Goal: Task Accomplishment & Management: Use online tool/utility

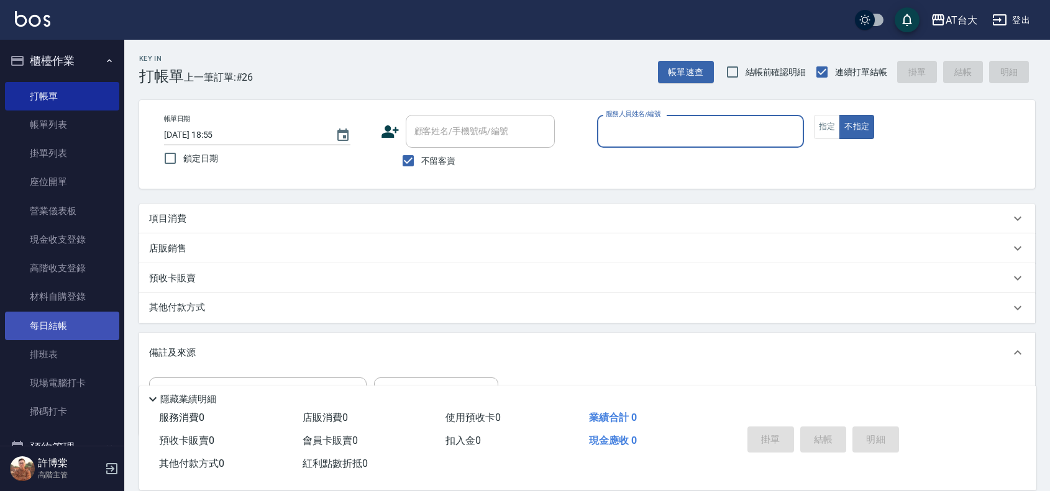
click at [86, 321] on link "每日結帳" at bounding box center [62, 326] width 114 height 29
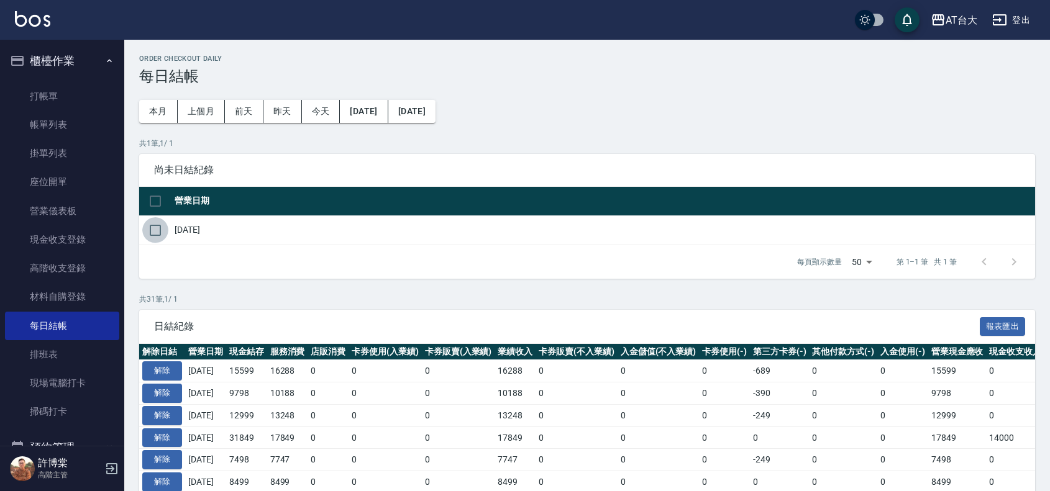
click at [157, 229] on input "checkbox" at bounding box center [155, 230] width 26 height 26
checkbox input "true"
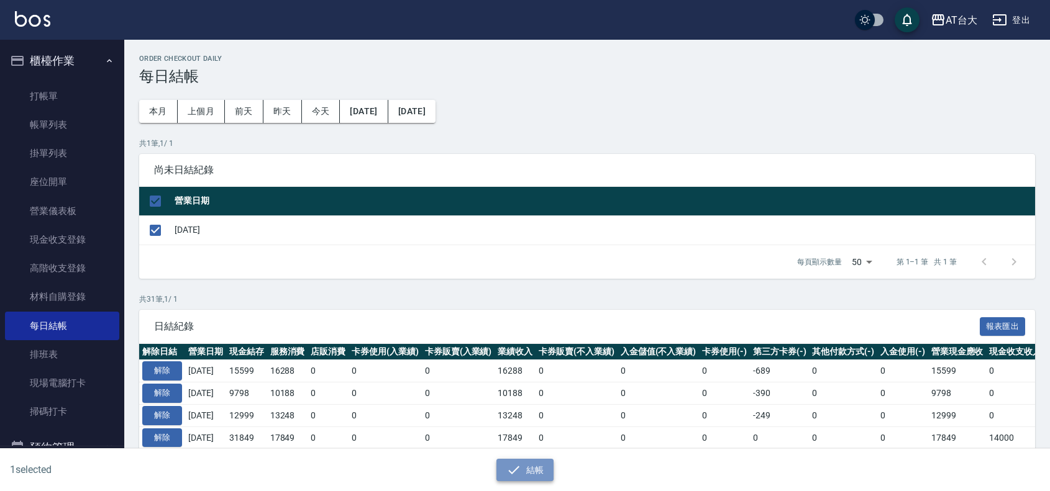
click at [528, 473] on button "結帳" at bounding box center [525, 470] width 58 height 23
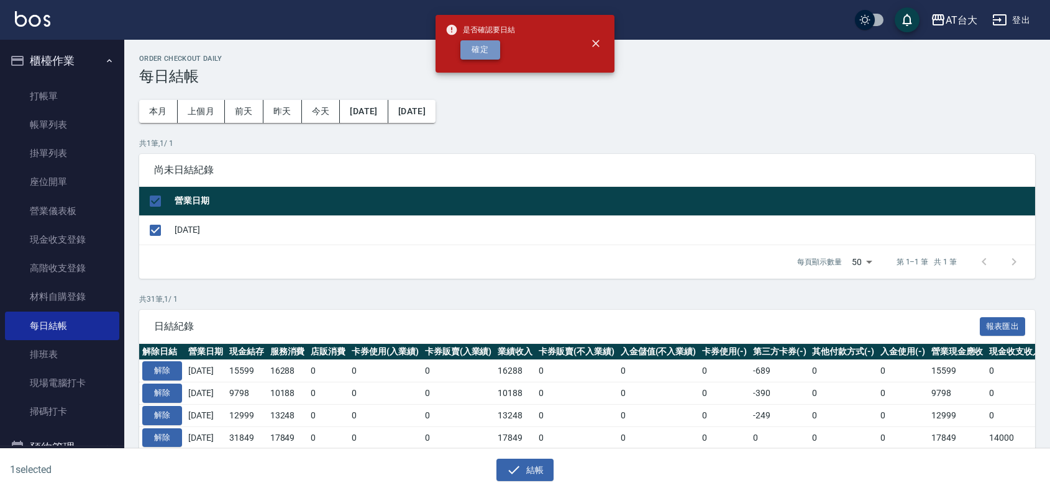
click at [497, 45] on button "確定" at bounding box center [480, 49] width 40 height 19
checkbox input "false"
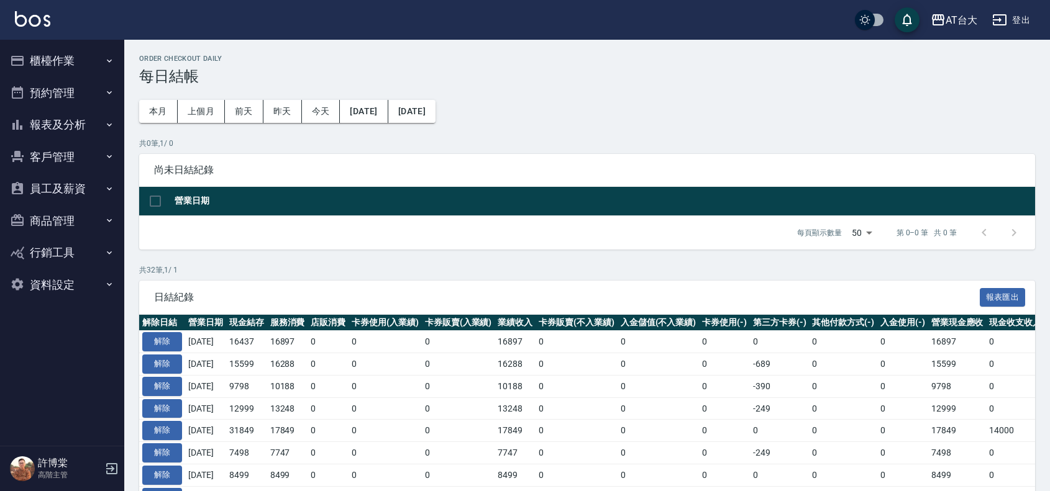
click at [61, 115] on button "報表及分析" at bounding box center [62, 125] width 114 height 32
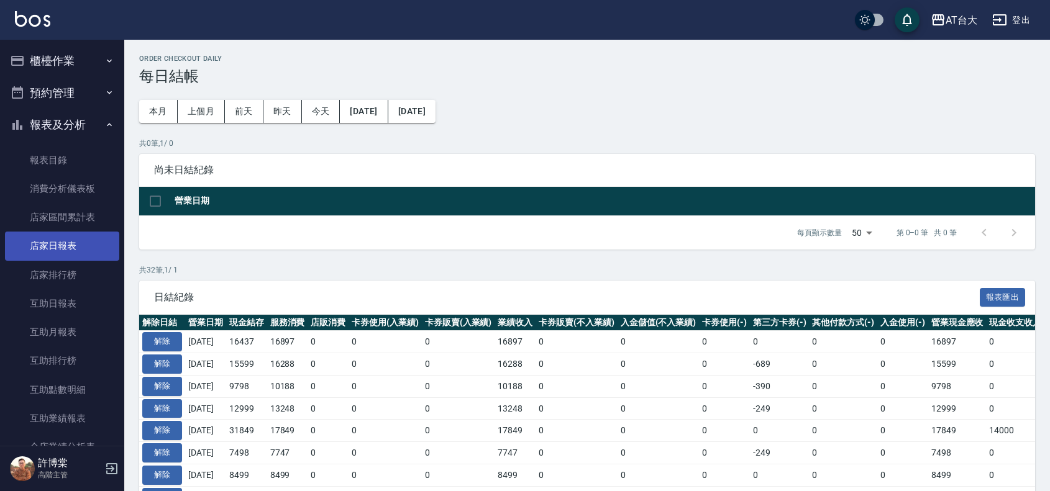
click at [76, 252] on link "店家日報表" at bounding box center [62, 246] width 114 height 29
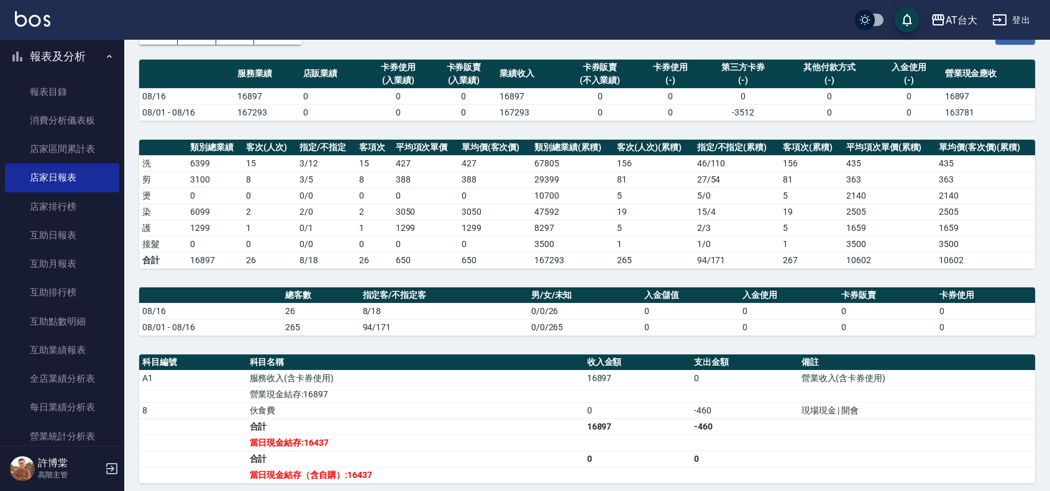
scroll to position [233, 0]
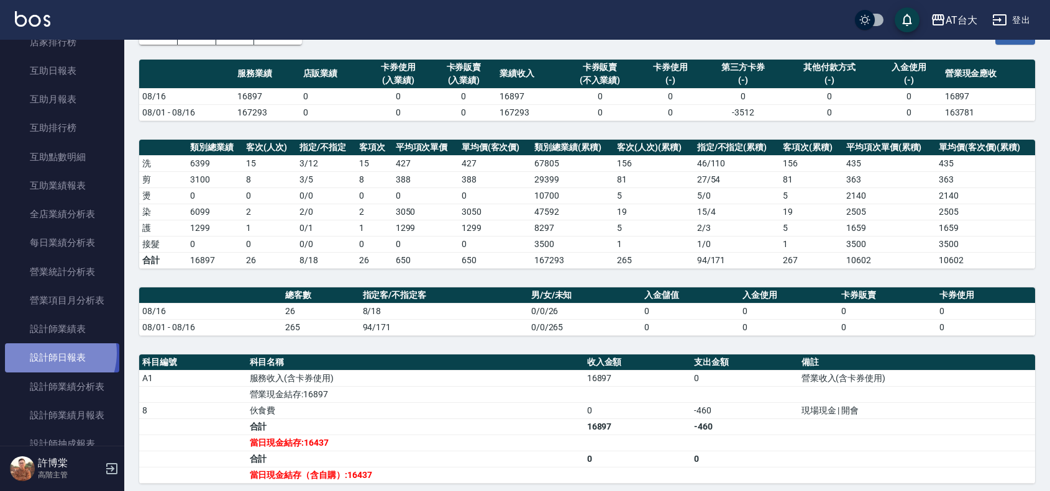
click at [45, 353] on link "設計師日報表" at bounding box center [62, 358] width 114 height 29
